Goal: Check status: Check status

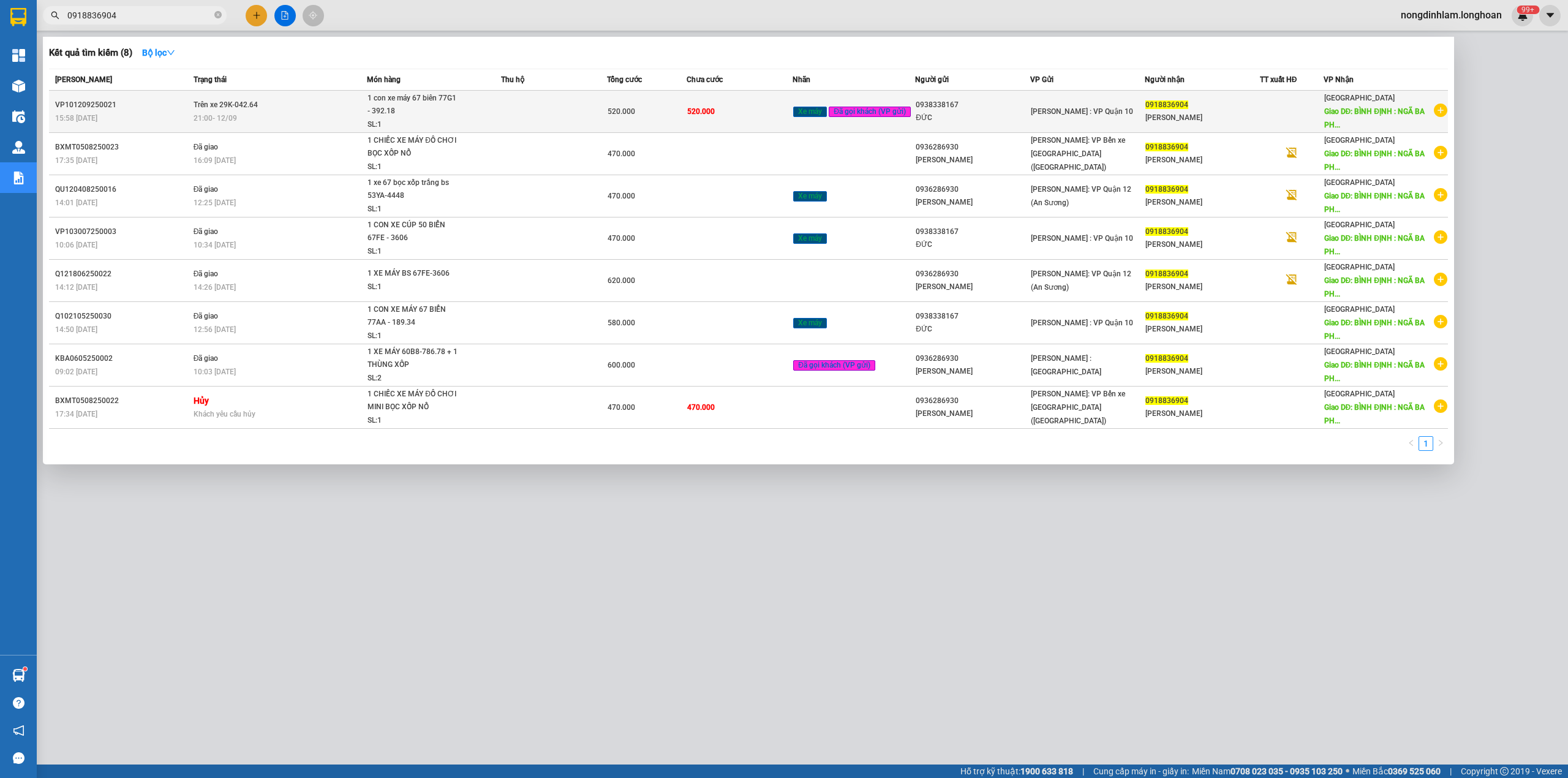
type input "0918836904"
click at [241, 111] on td "Trên xe 29K-042.64 21:00 [DATE]" at bounding box center [279, 112] width 177 height 42
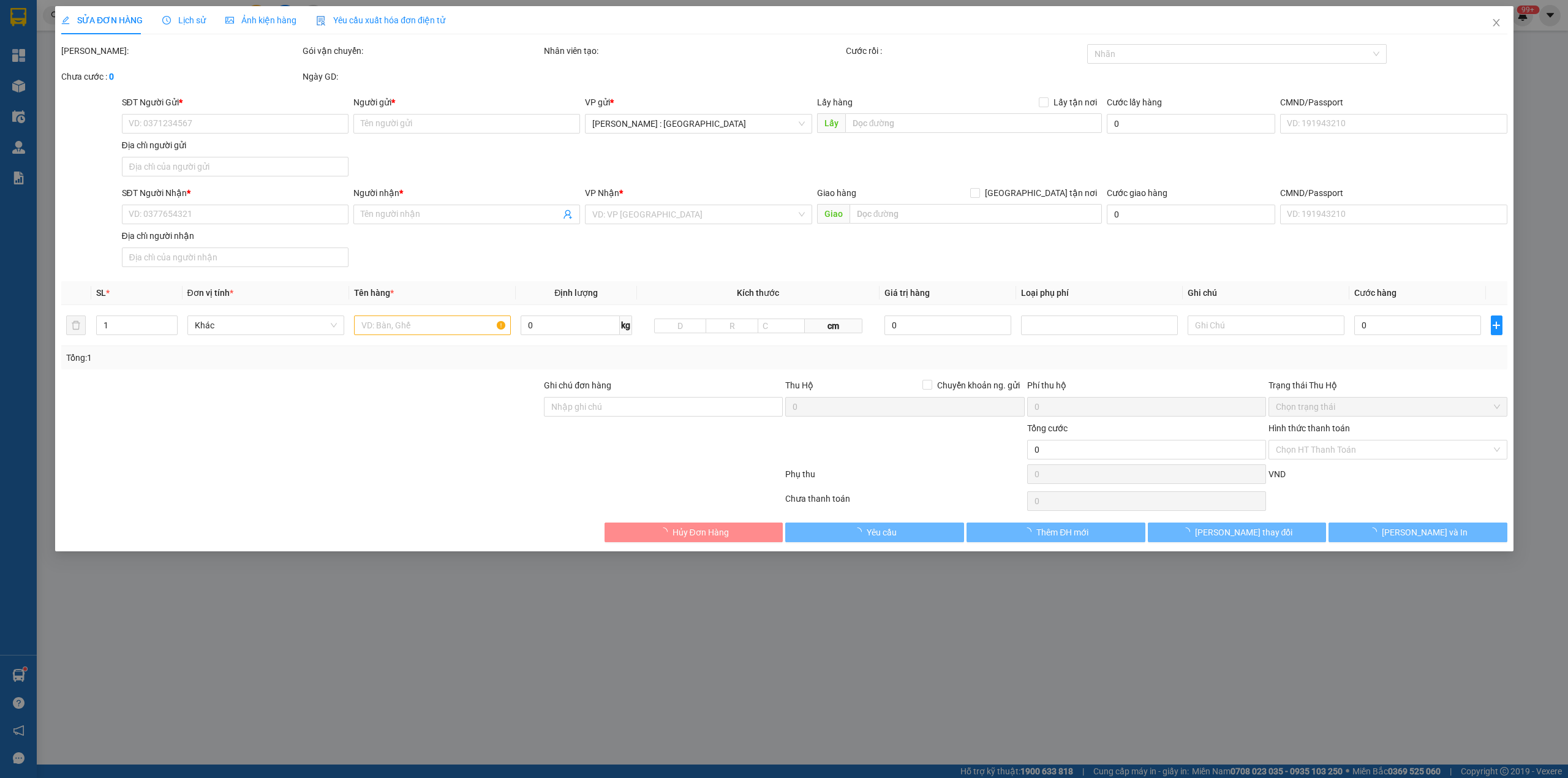
type input "0938338167"
type input "ĐỨC"
type input "0918836904"
type input "[PERSON_NAME]"
type input "BÌNH ĐỊNH : NGÃ BA PHÚ TÀI QL1A"
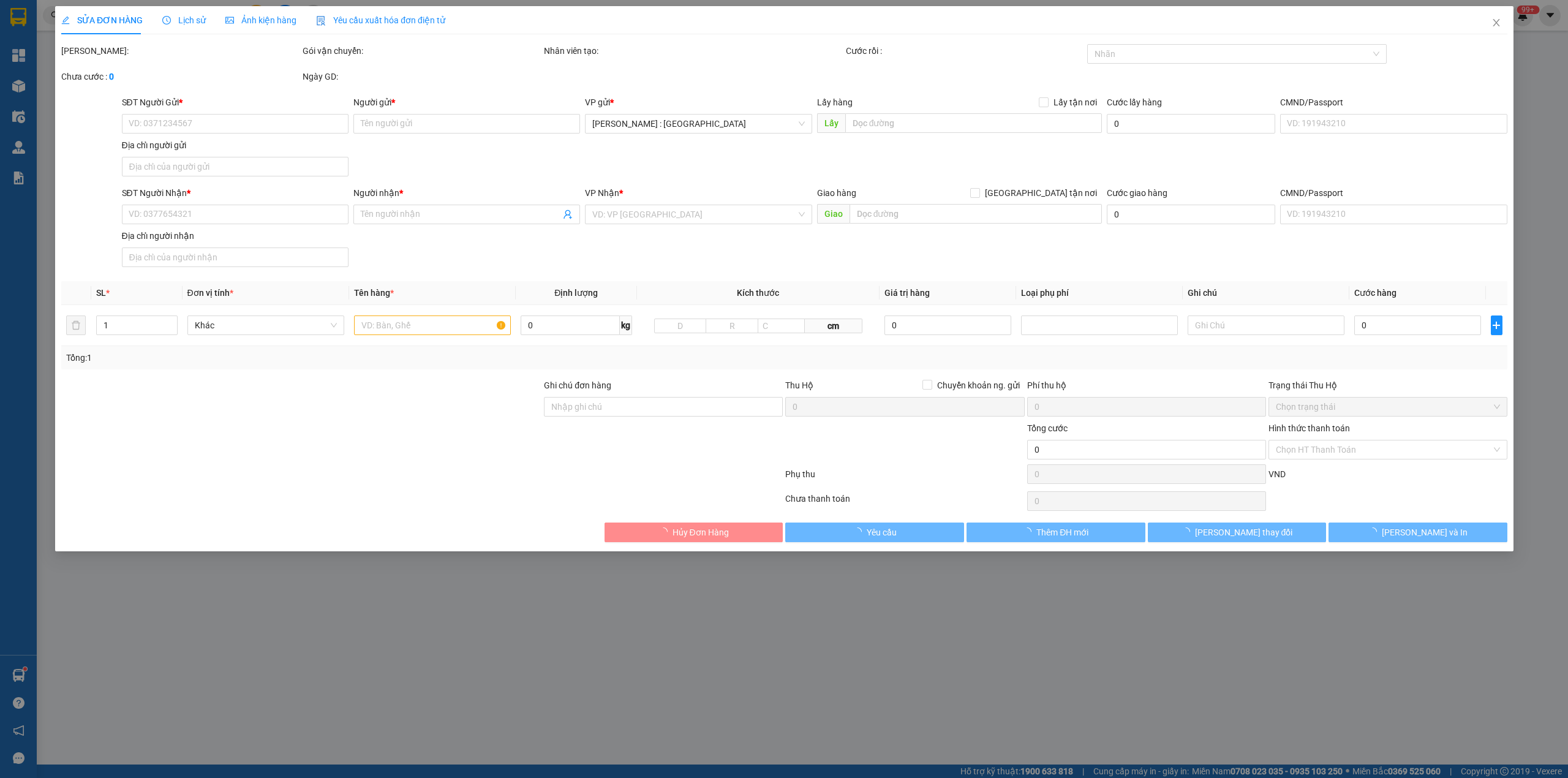
type input "CÓ CHÌA KHÓA VÀ CAVET ĐI KÈM"
type input "520.000"
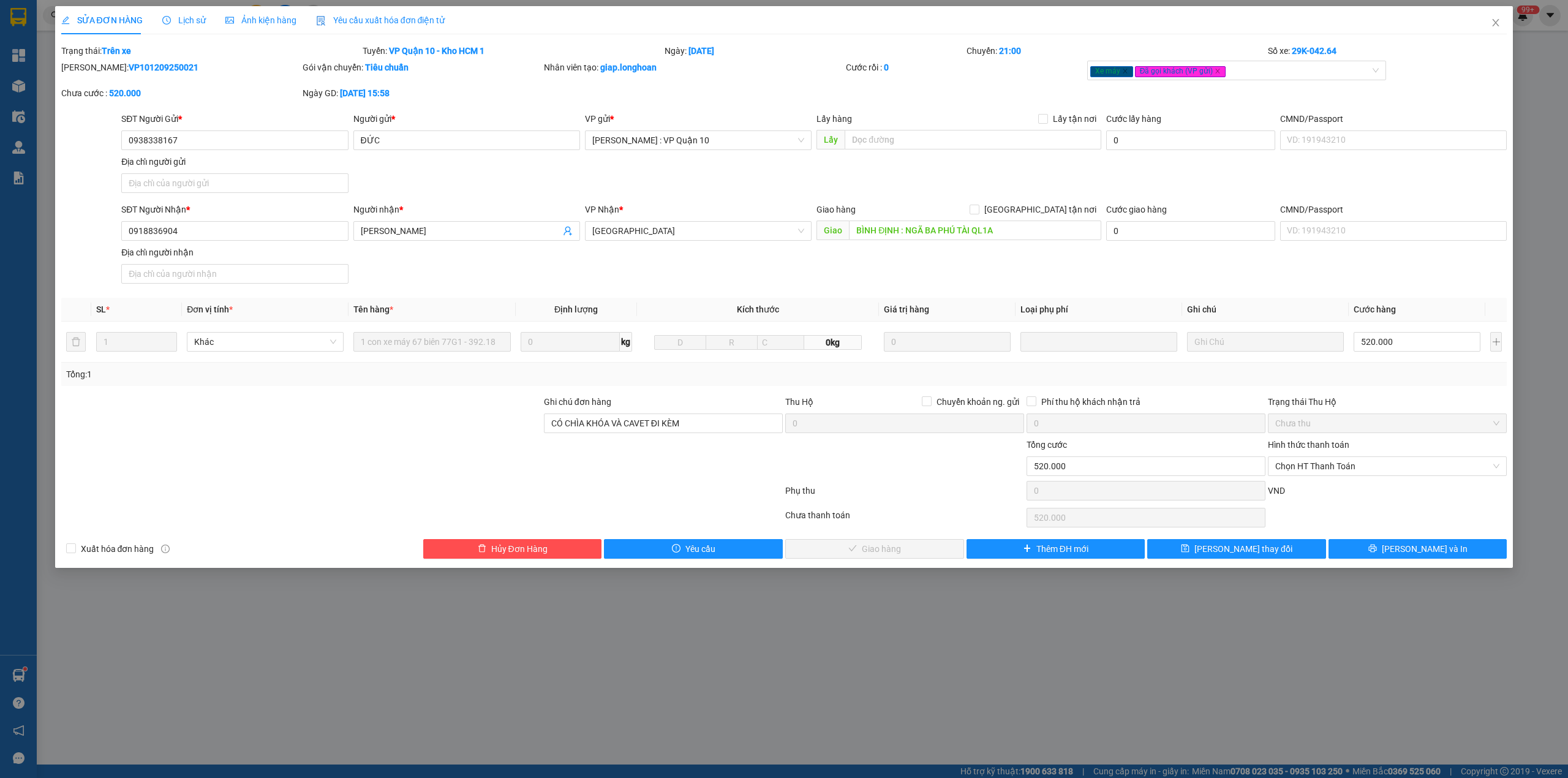
click at [183, 19] on span "Lịch sử" at bounding box center [184, 20] width 44 height 10
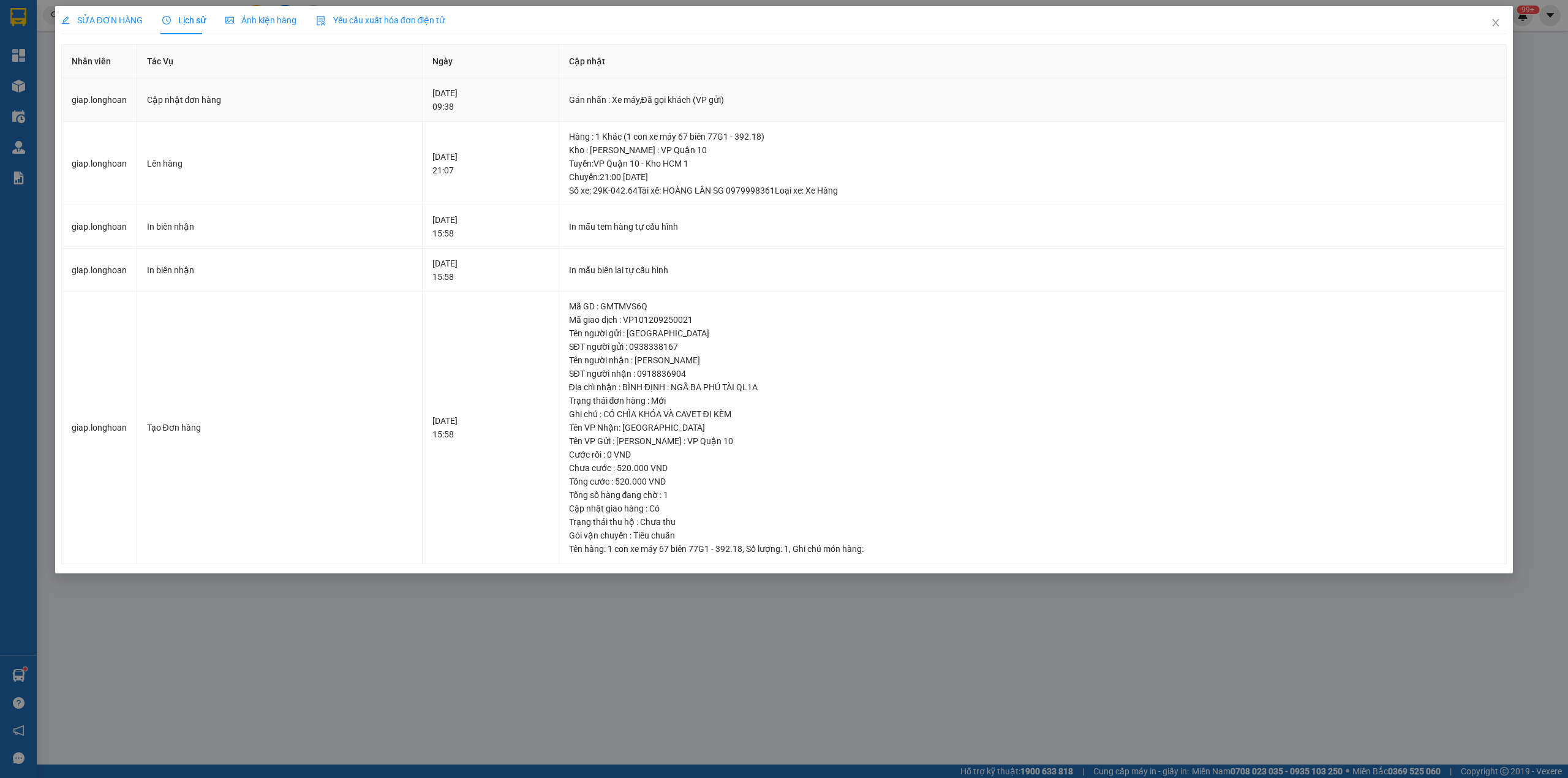
click at [229, 99] on div "Cập nhật đơn hàng" at bounding box center [279, 100] width 265 height 13
drag, startPoint x: 721, startPoint y: 177, endPoint x: 695, endPoint y: 162, distance: 30.0
click at [695, 162] on div "Tuyến : VP Quận 10 - Kho HCM 1 Chuyến: 21:00 [DATE] Số xe: 29K-042.64 Tài xế: H…" at bounding box center [1033, 177] width 928 height 40
click at [636, 148] on div "Kho : [PERSON_NAME] : VP Quận 10" at bounding box center [1033, 150] width 928 height 13
click at [457, 420] on div "[DATE] 15:58" at bounding box center [491, 427] width 116 height 27
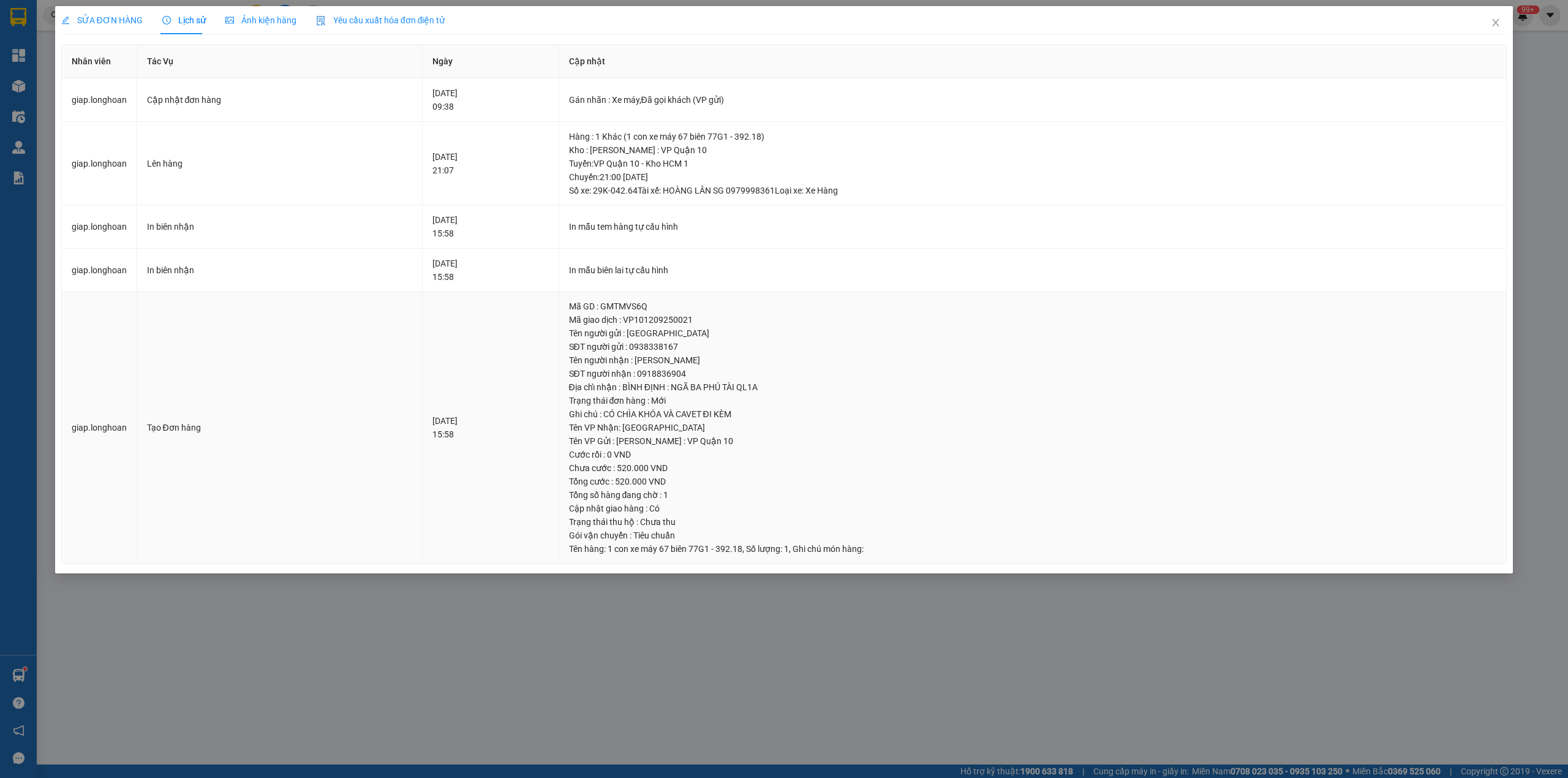
click at [457, 420] on div "[DATE] 15:58" at bounding box center [491, 427] width 116 height 27
click at [767, 405] on div "Trạng thái đơn hàng : Mới" at bounding box center [1033, 400] width 928 height 13
click at [679, 185] on div "Tuyến : VP Quận 10 - Kho HCM 1 Chuyến: 21:00 [DATE] Số xe: 29K-042.64 Tài xế: H…" at bounding box center [1033, 177] width 928 height 40
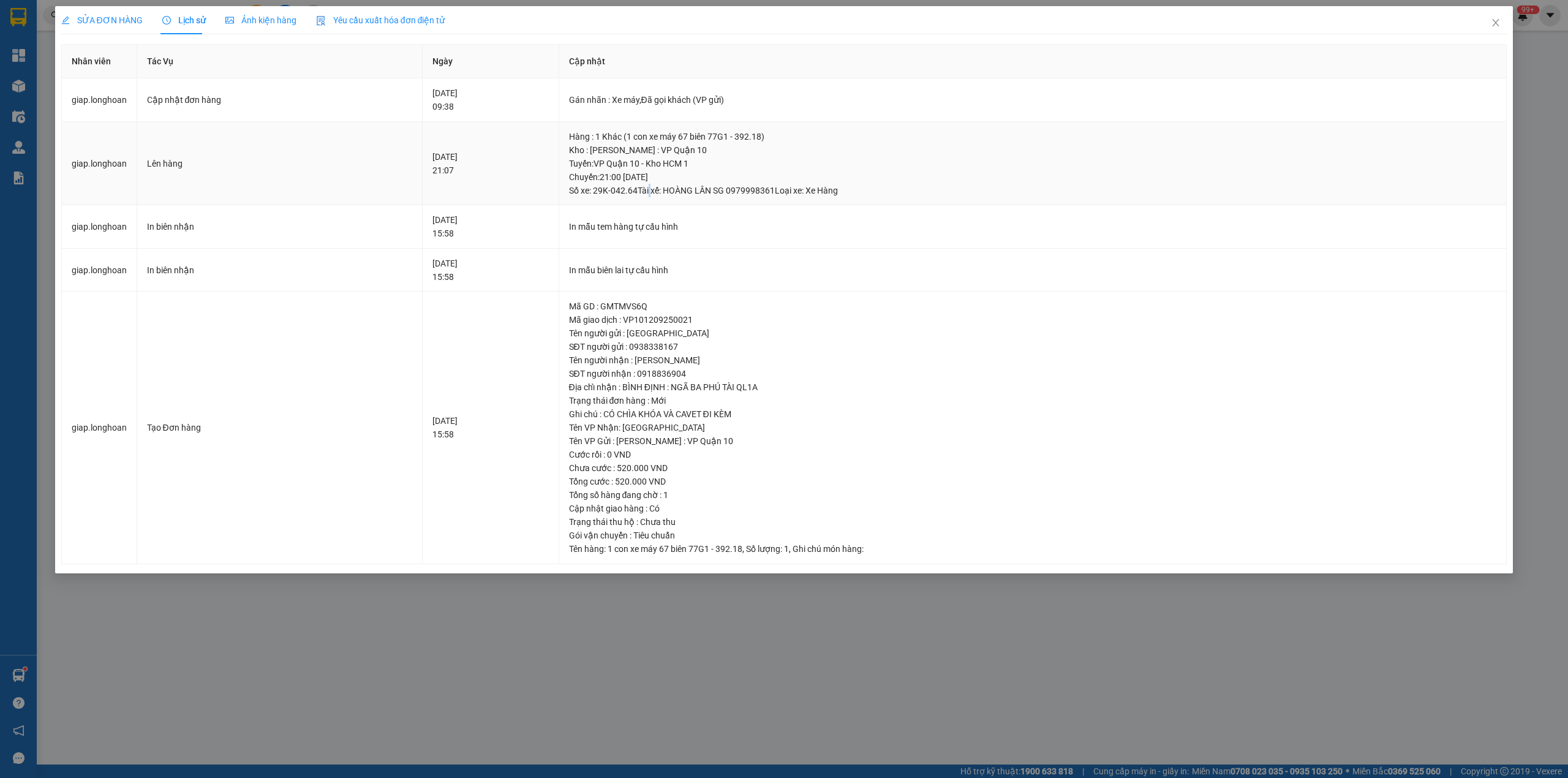
click at [679, 185] on div "Tuyến : VP Quận 10 - Kho HCM 1 Chuyến: 21:00 [DATE] Số xe: 29K-042.64 Tài xế: H…" at bounding box center [1033, 177] width 928 height 40
click at [718, 162] on div "Tuyến : VP Quận 10 - Kho HCM 1 Chuyến: 21:00 [DATE] Số xe: 29K-042.64 Tài xế: H…" at bounding box center [1033, 177] width 928 height 40
click at [455, 424] on div "[DATE] 15:58" at bounding box center [491, 427] width 116 height 27
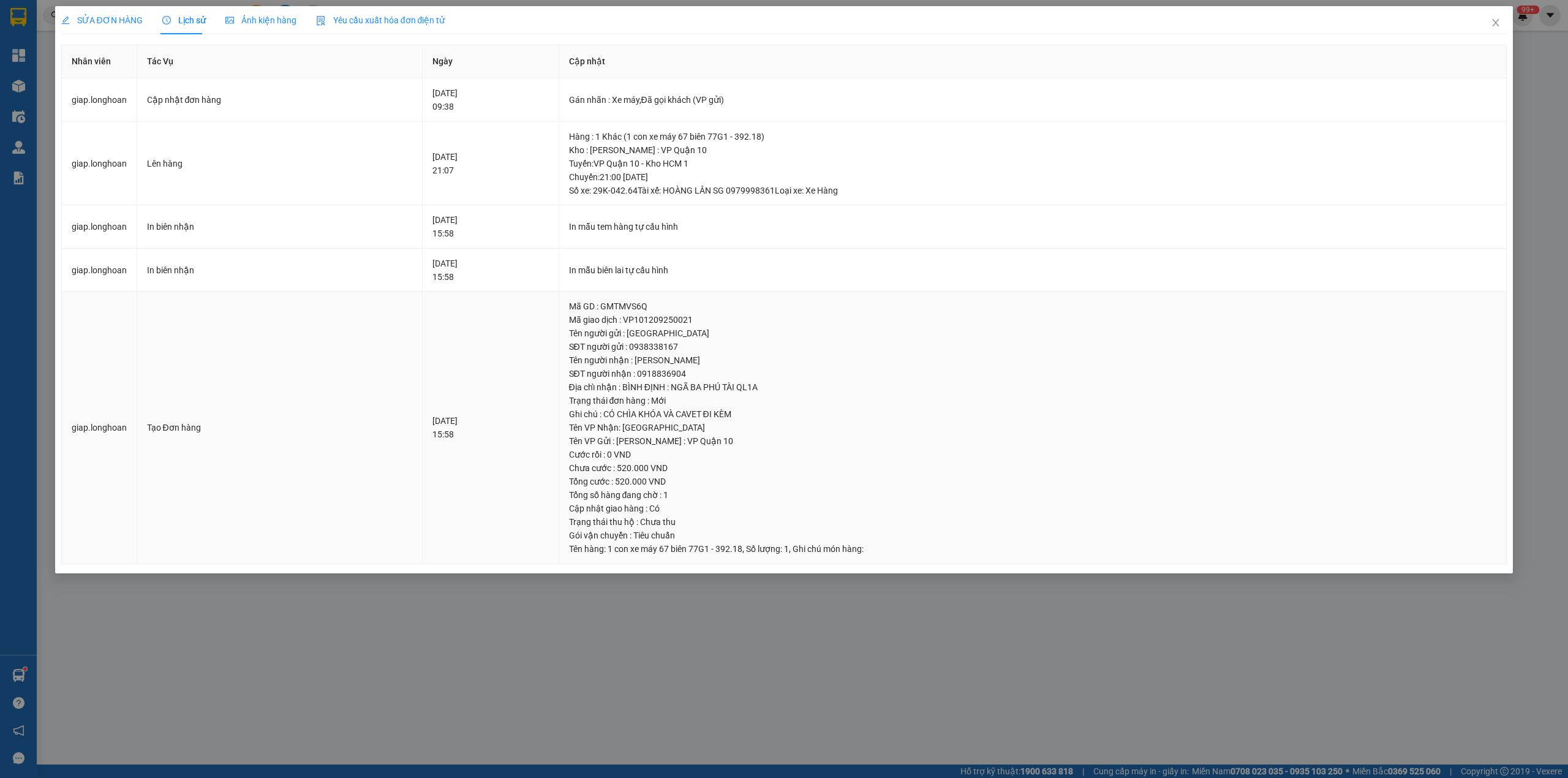
click at [455, 424] on div "[DATE] 15:58" at bounding box center [491, 427] width 116 height 27
click at [433, 224] on div "[DATE] 15:58" at bounding box center [491, 226] width 116 height 27
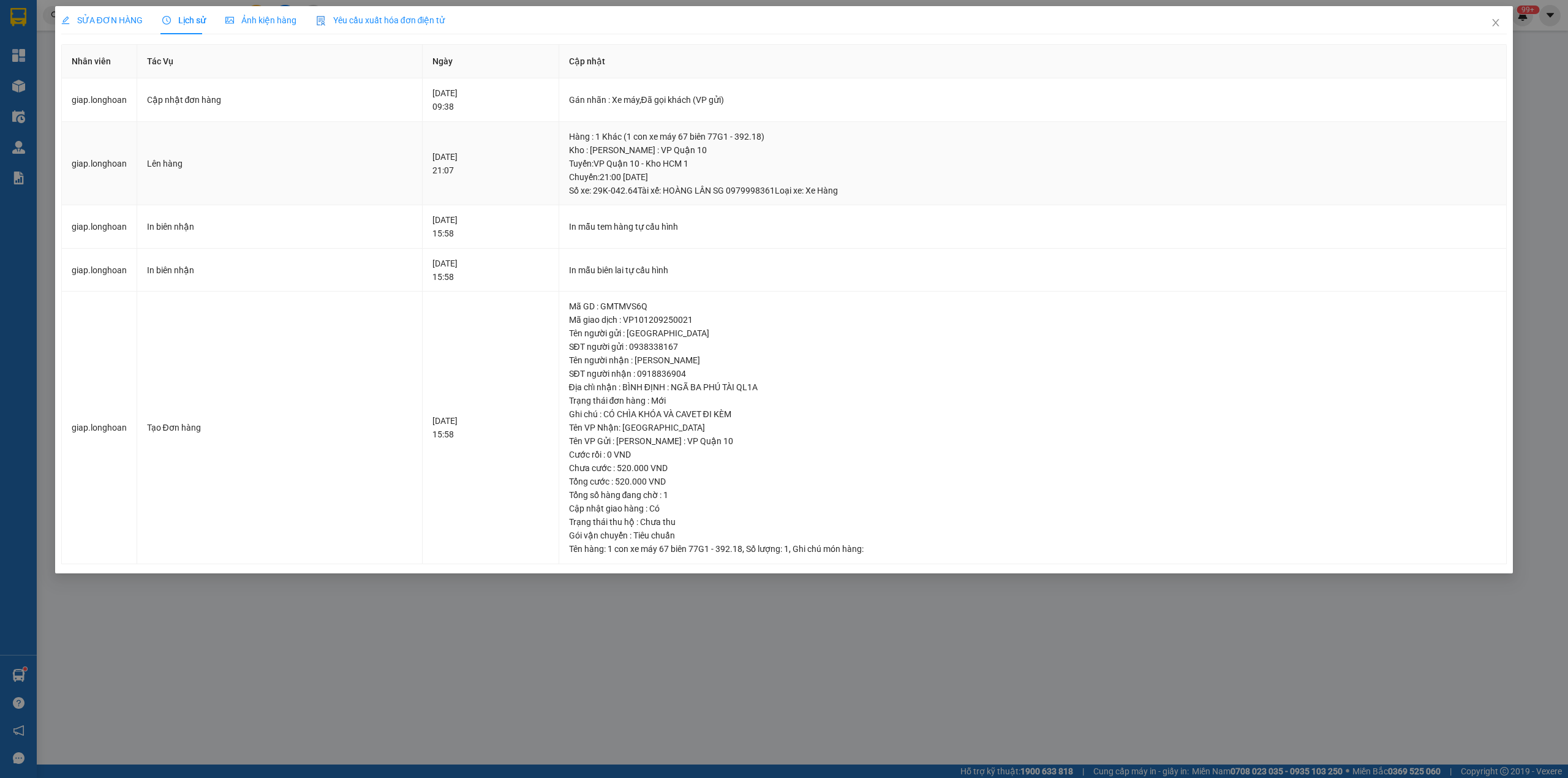
click at [439, 168] on div "[DATE] 21:07" at bounding box center [491, 163] width 116 height 27
click at [434, 158] on div "[DATE] 21:07" at bounding box center [491, 163] width 116 height 27
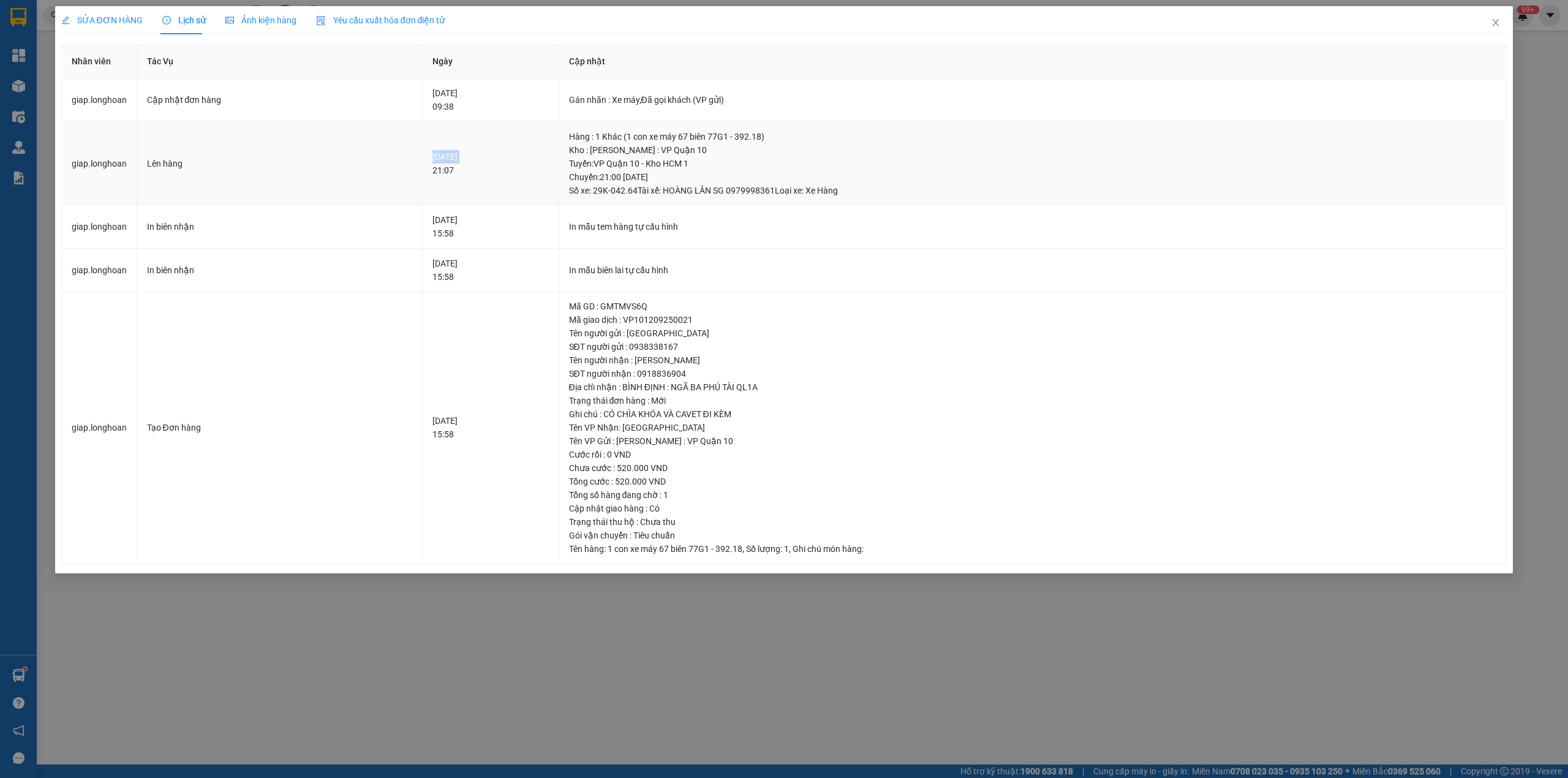
click at [434, 158] on div "[DATE] 21:07" at bounding box center [491, 163] width 116 height 27
click at [433, 91] on div "[DATE] 09:38" at bounding box center [491, 100] width 116 height 27
click at [1495, 18] on span "Close" at bounding box center [1496, 23] width 34 height 34
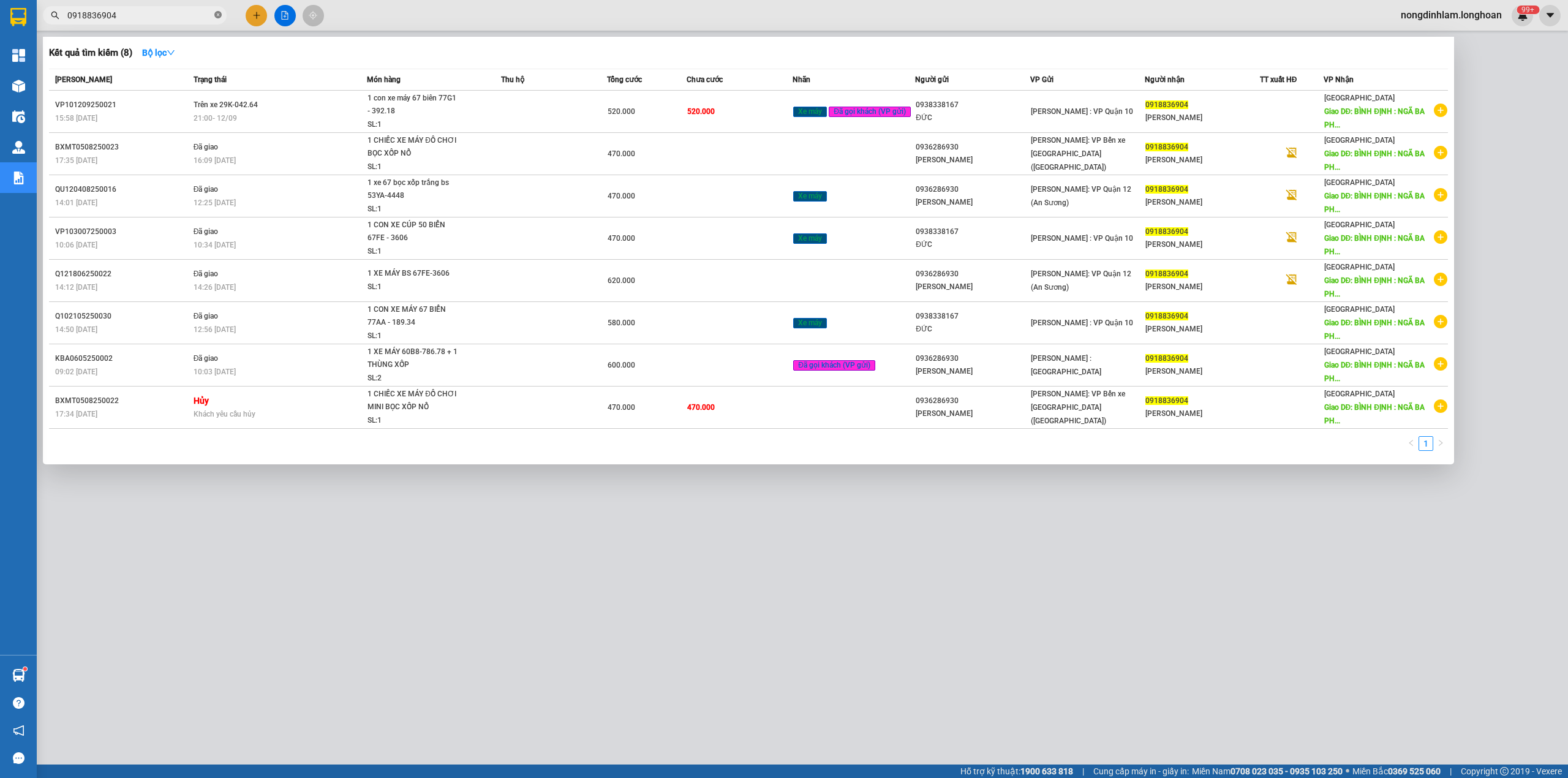
click at [214, 15] on icon "close-circle" at bounding box center [218, 15] width 7 height 7
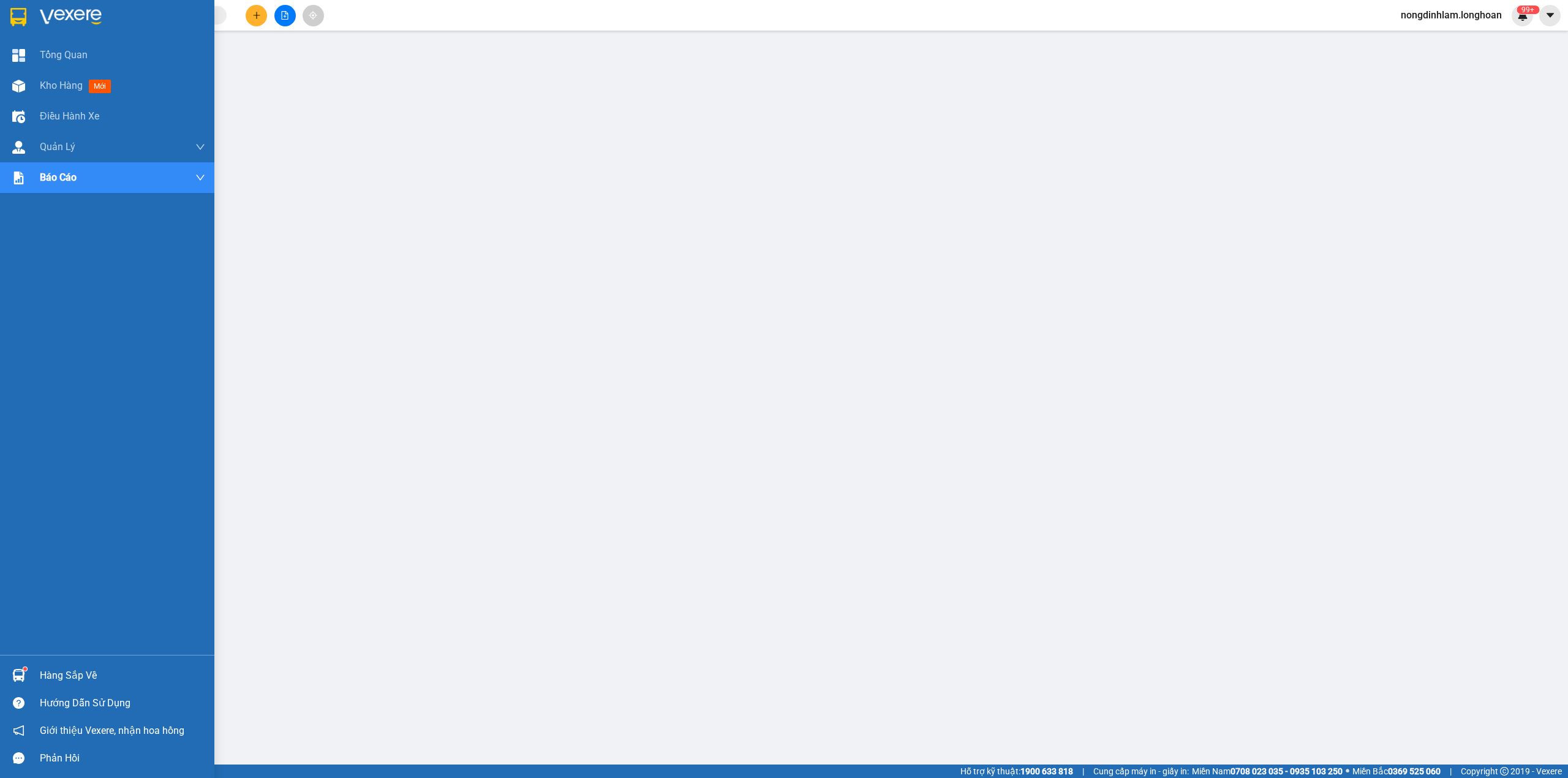
click at [5, 15] on div at bounding box center [107, 20] width 214 height 40
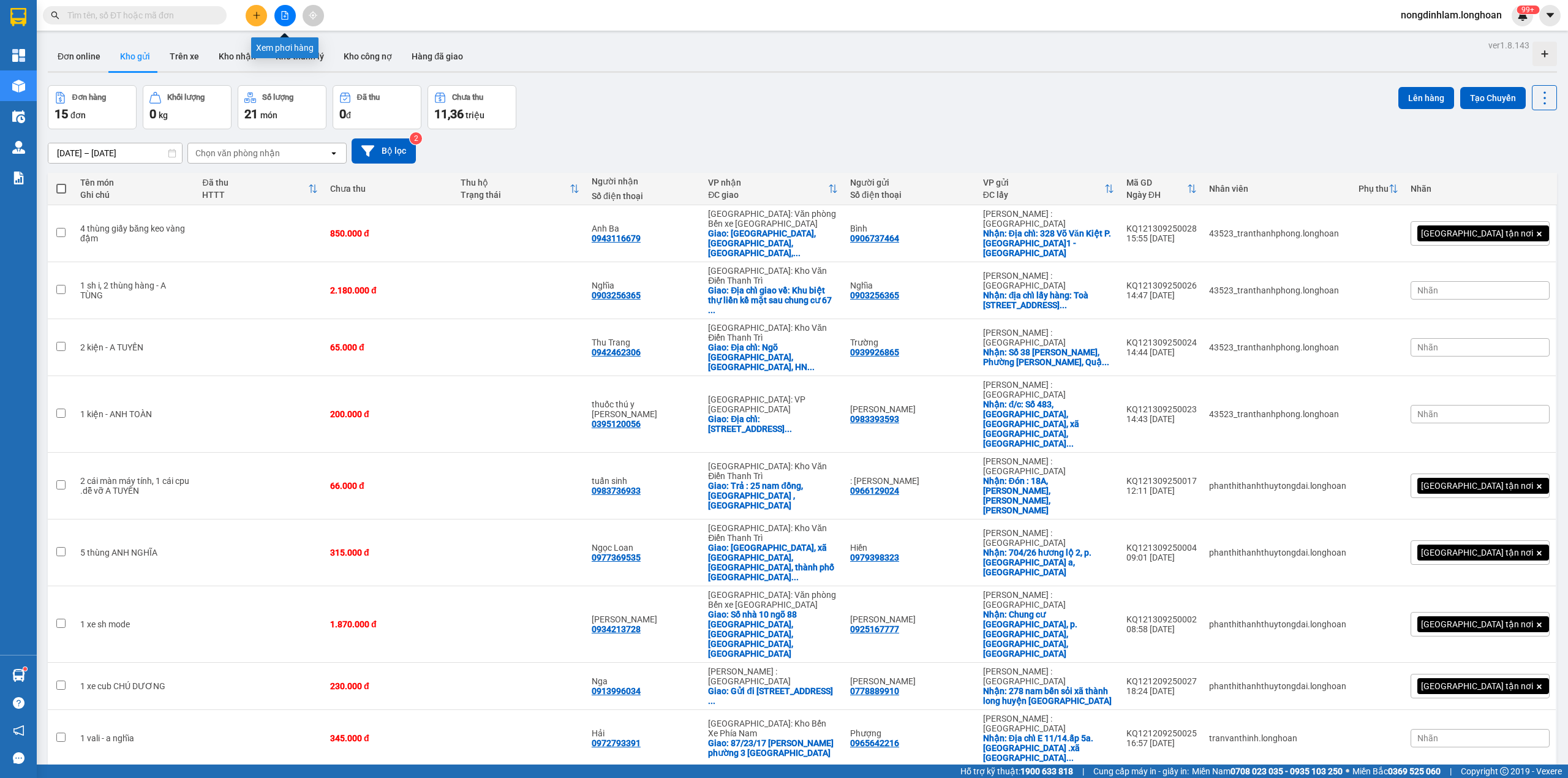
click at [284, 15] on icon "file-add" at bounding box center [284, 15] width 9 height 9
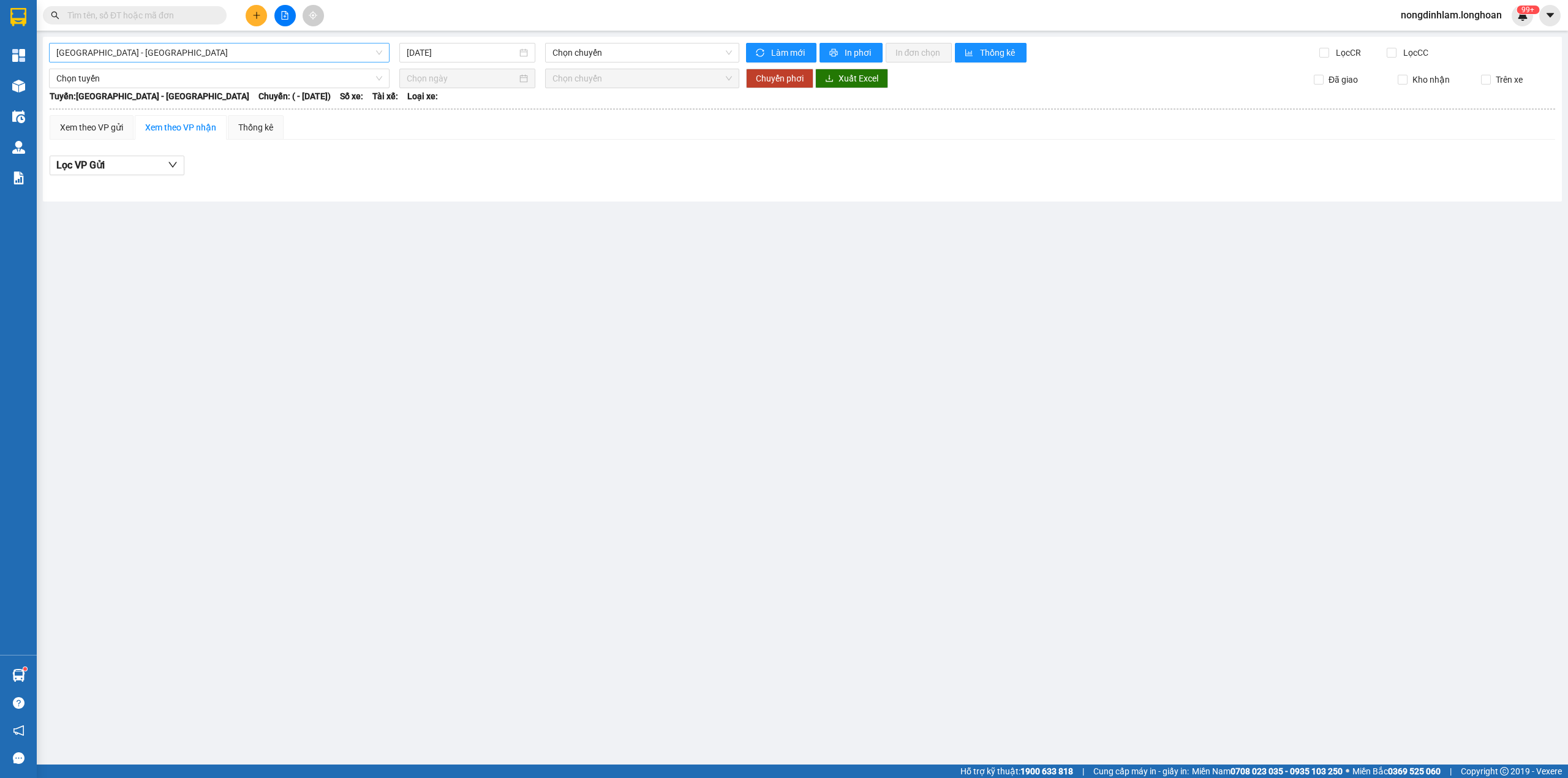
click at [269, 54] on span "[GEOGRAPHIC_DATA] - [GEOGRAPHIC_DATA]" at bounding box center [219, 53] width 326 height 19
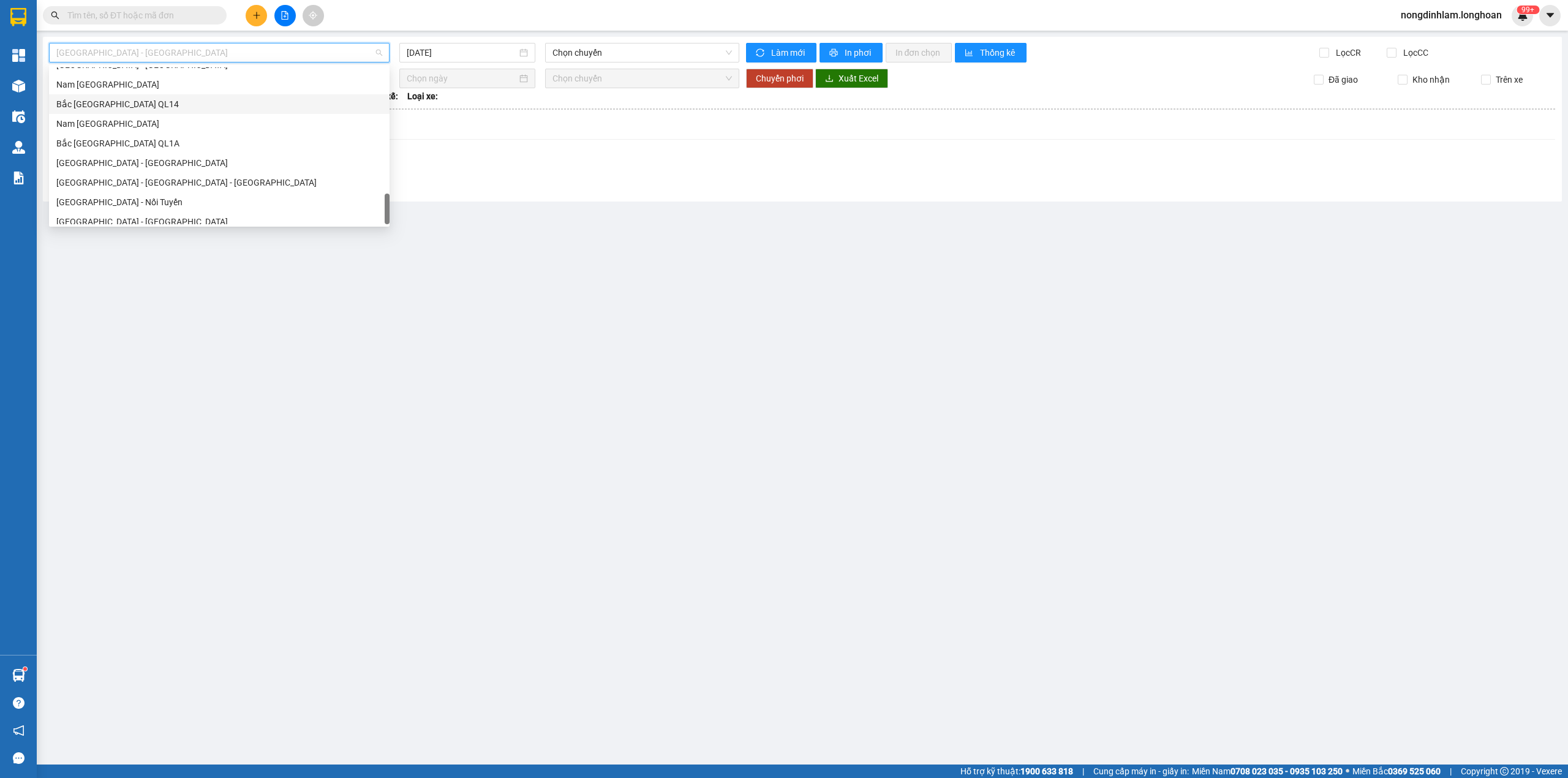
scroll to position [843, 0]
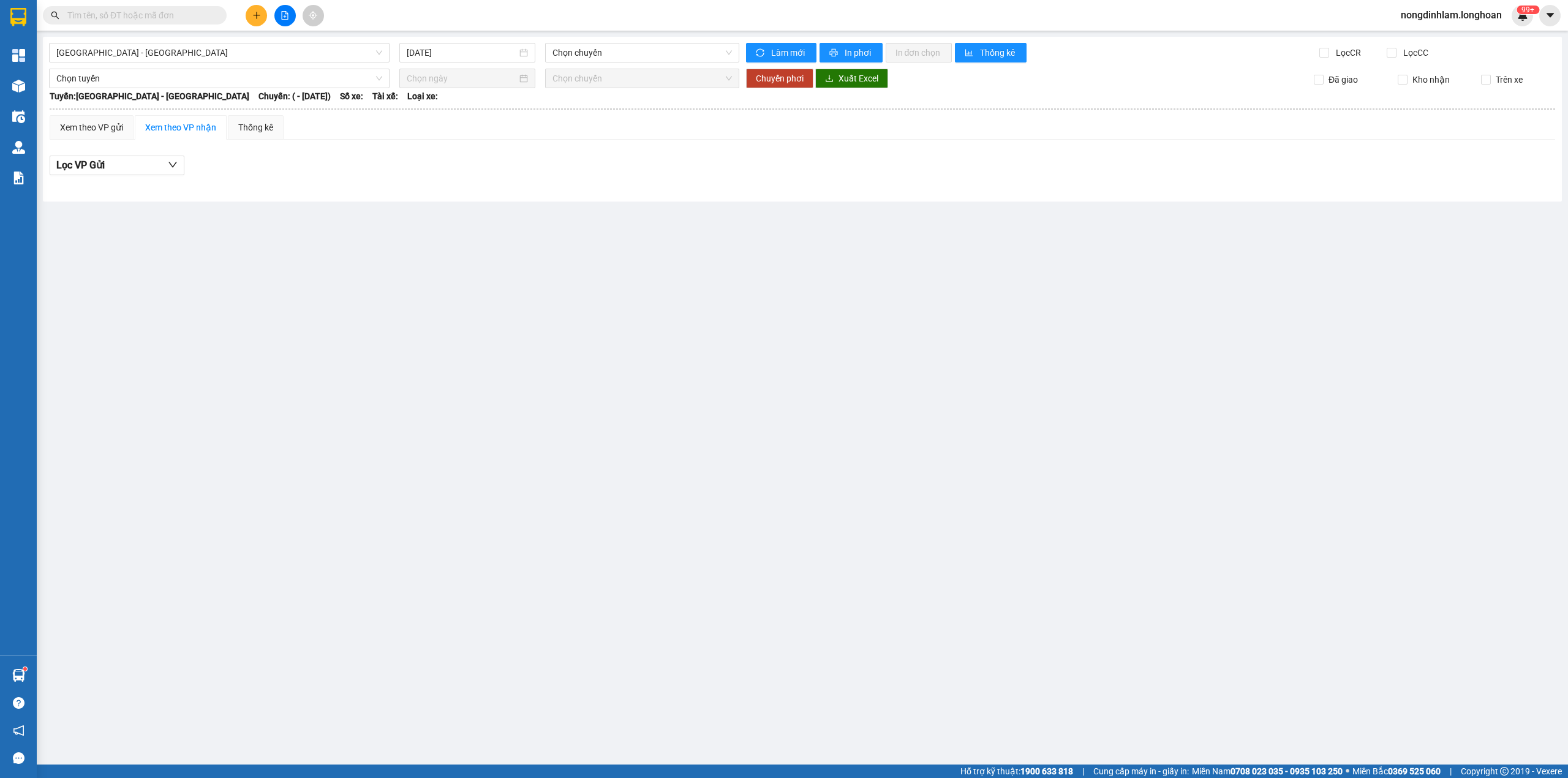
click at [457, 150] on div "Xem theo VP gửi Xem theo VP nhận Thống kê Lọc VP Gửi" at bounding box center [802, 151] width 1505 height 73
